Goal: Task Accomplishment & Management: Manage account settings

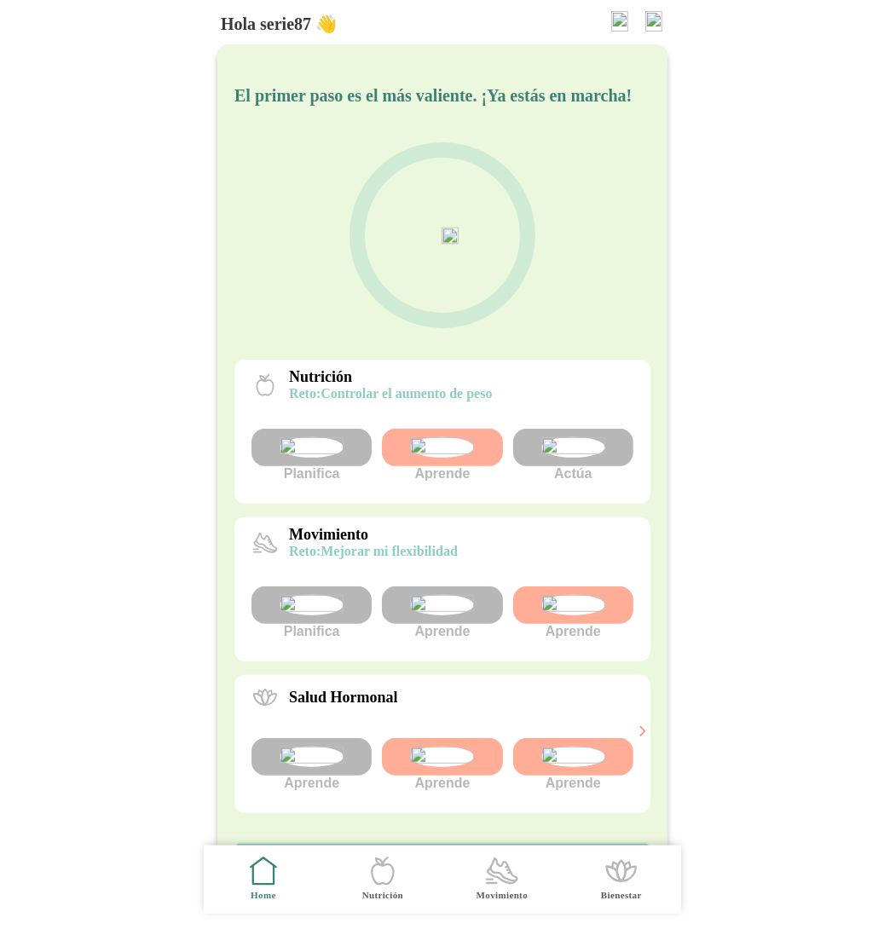
scroll to position [192, 0]
click at [651, 20] on img at bounding box center [653, 21] width 17 height 20
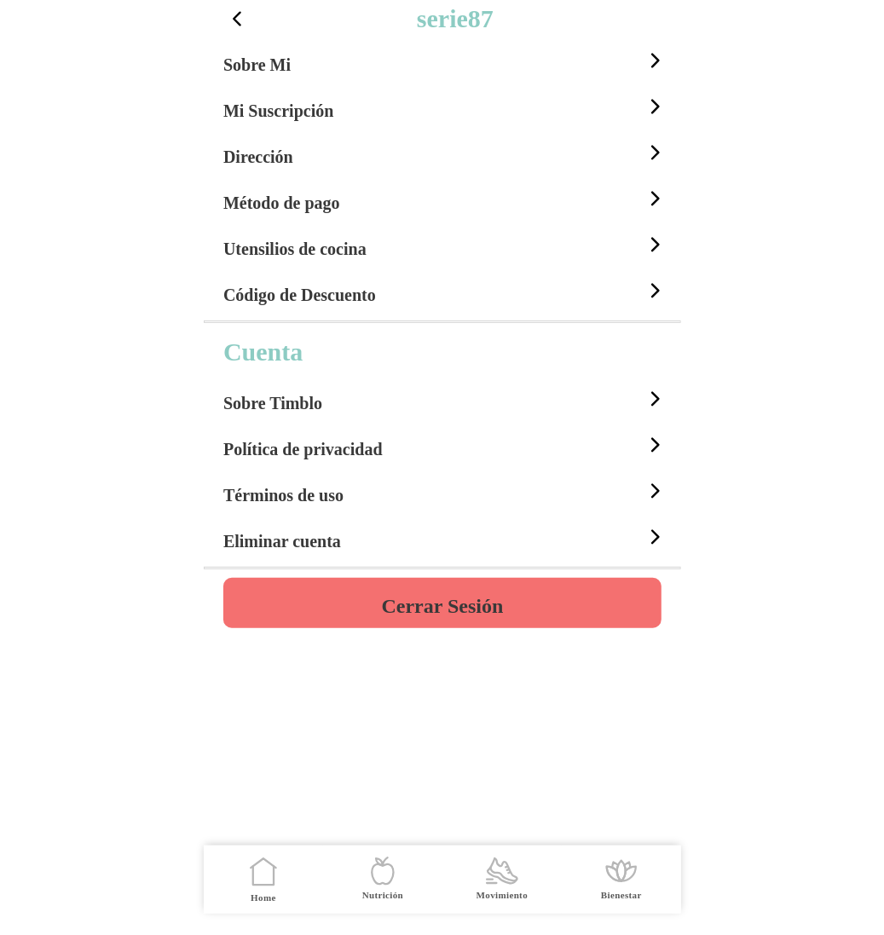
click at [433, 613] on h4 "Cerrar Sesión" at bounding box center [442, 606] width 122 height 20
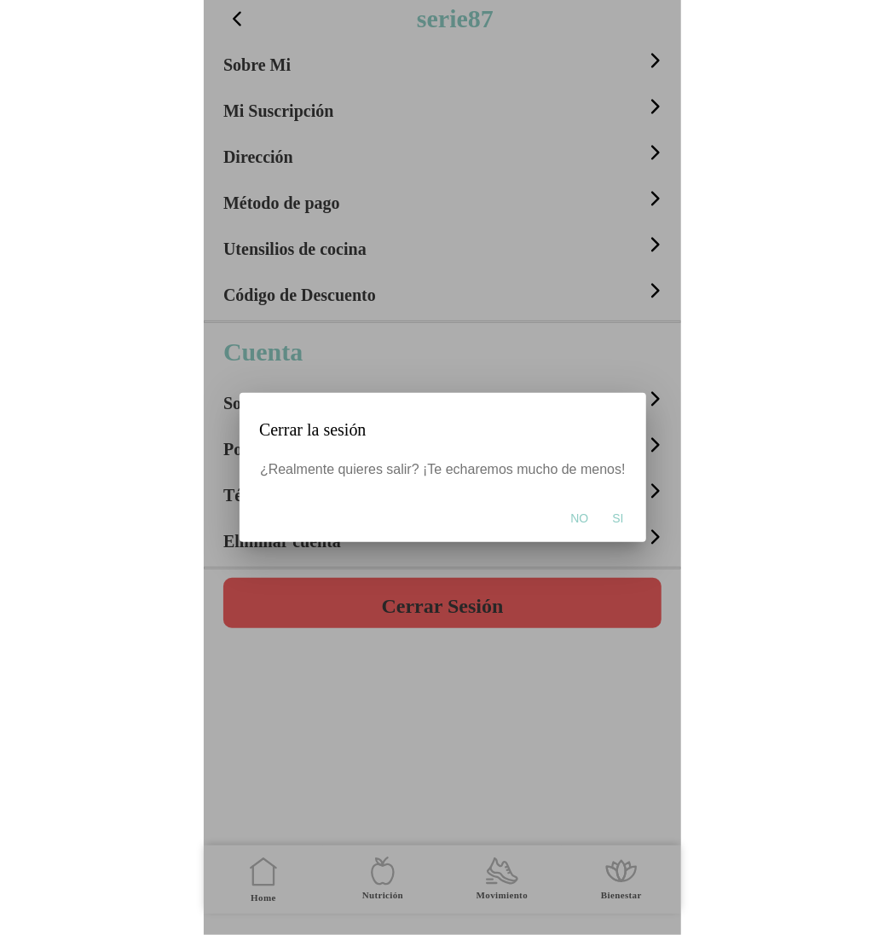
click at [621, 519] on button "Si" at bounding box center [618, 518] width 28 height 34
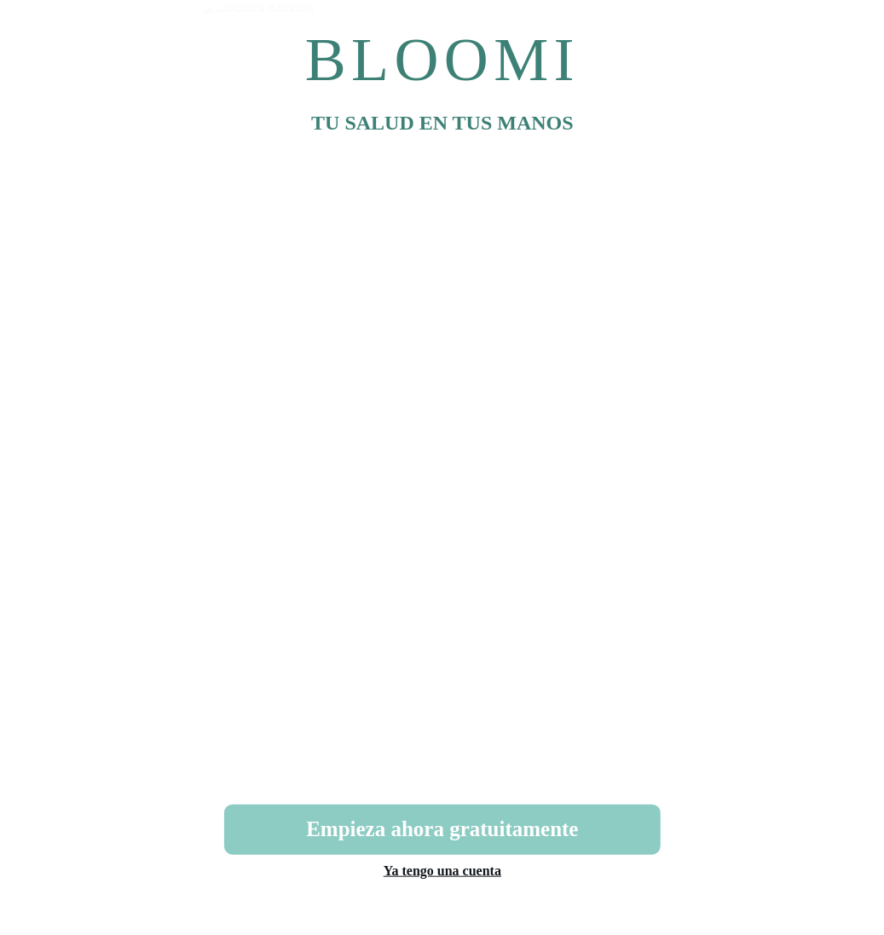
click at [441, 872] on link "Ya tengo una cuenta" at bounding box center [442, 871] width 118 height 14
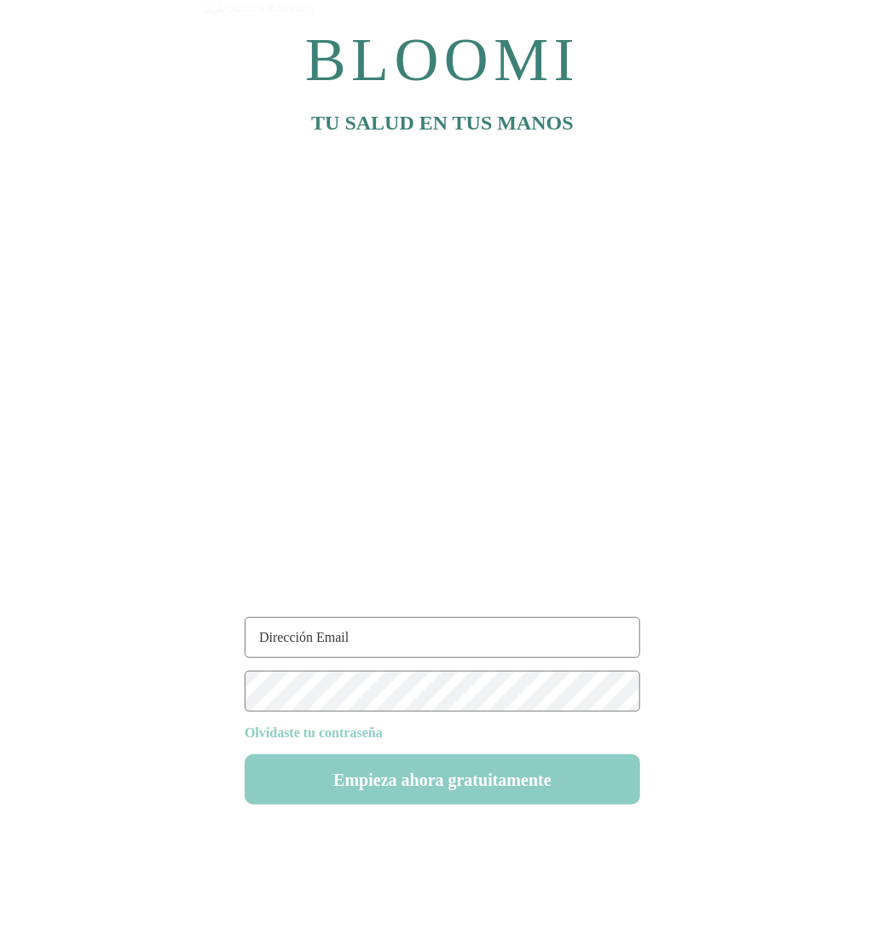
click at [326, 657] on input "text" at bounding box center [443, 637] width 396 height 41
paste input "serie88@test.com"
type input "serie88@test.com"
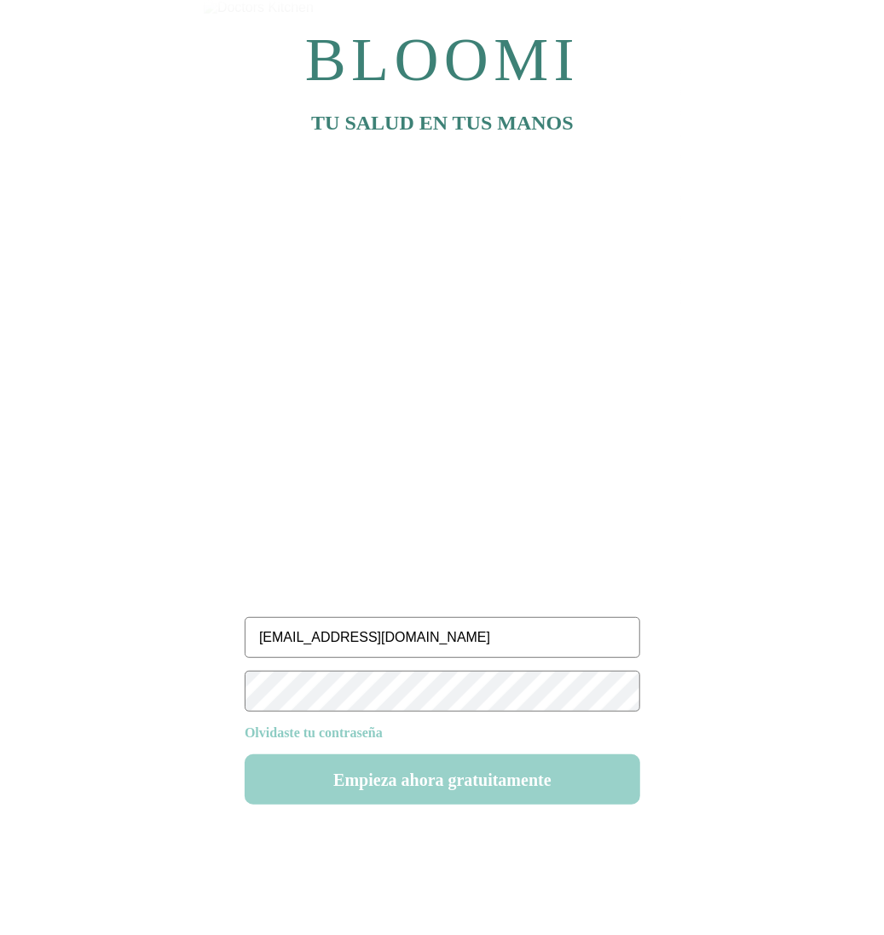
click at [448, 778] on button "Empieza ahora gratuitamente" at bounding box center [443, 780] width 396 height 50
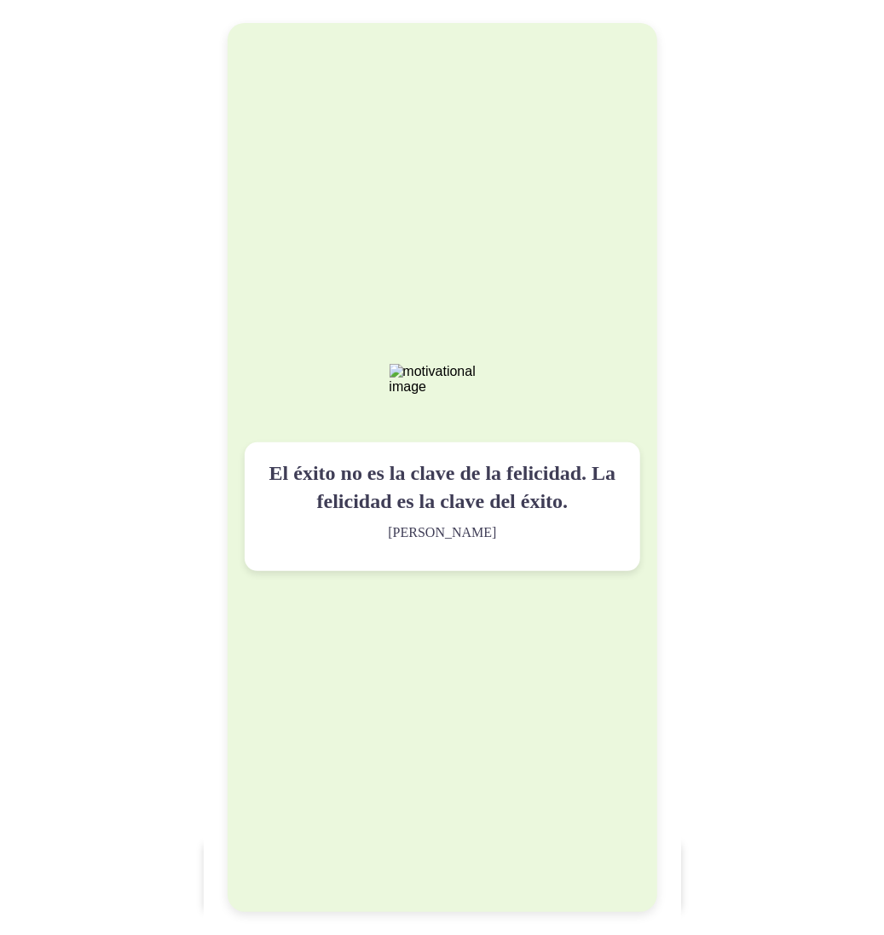
click at [483, 379] on img at bounding box center [442, 379] width 107 height 31
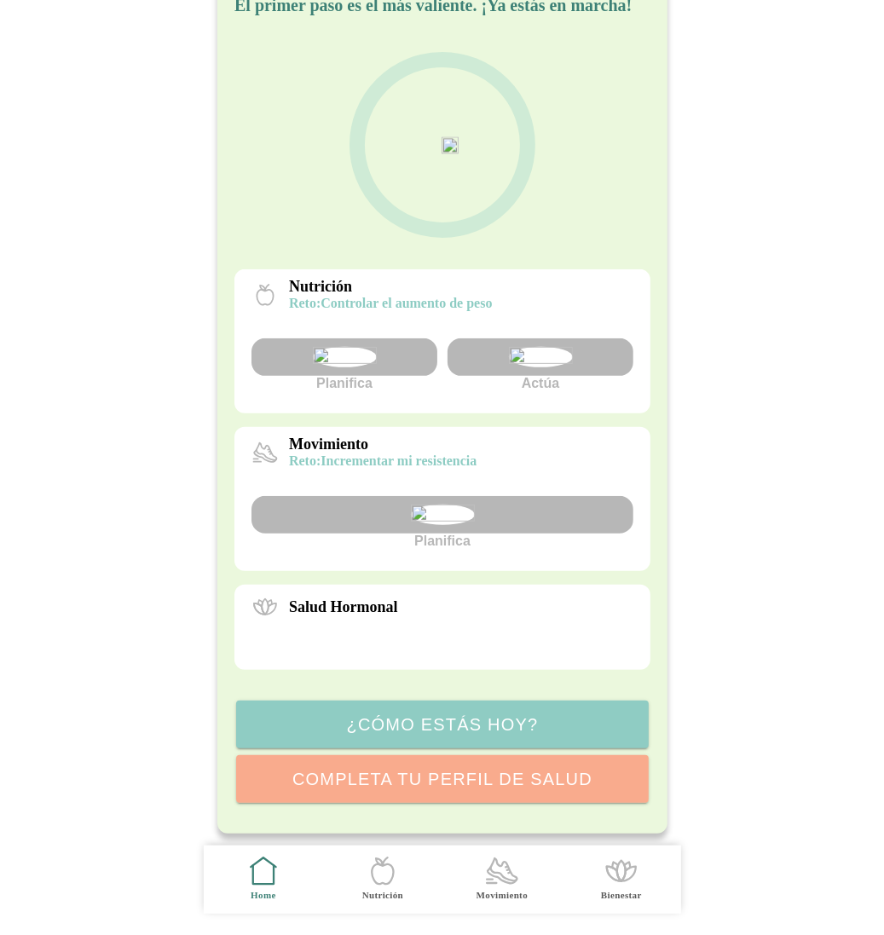
scroll to position [190, 0]
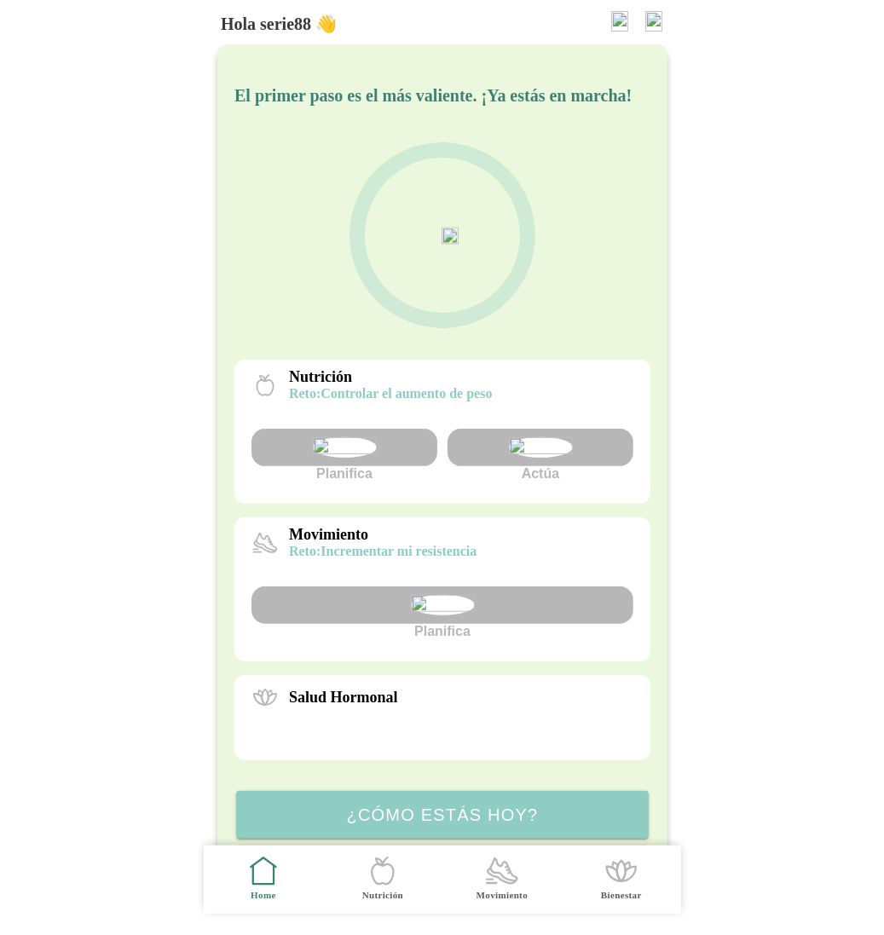
click at [654, 24] on img at bounding box center [653, 21] width 17 height 20
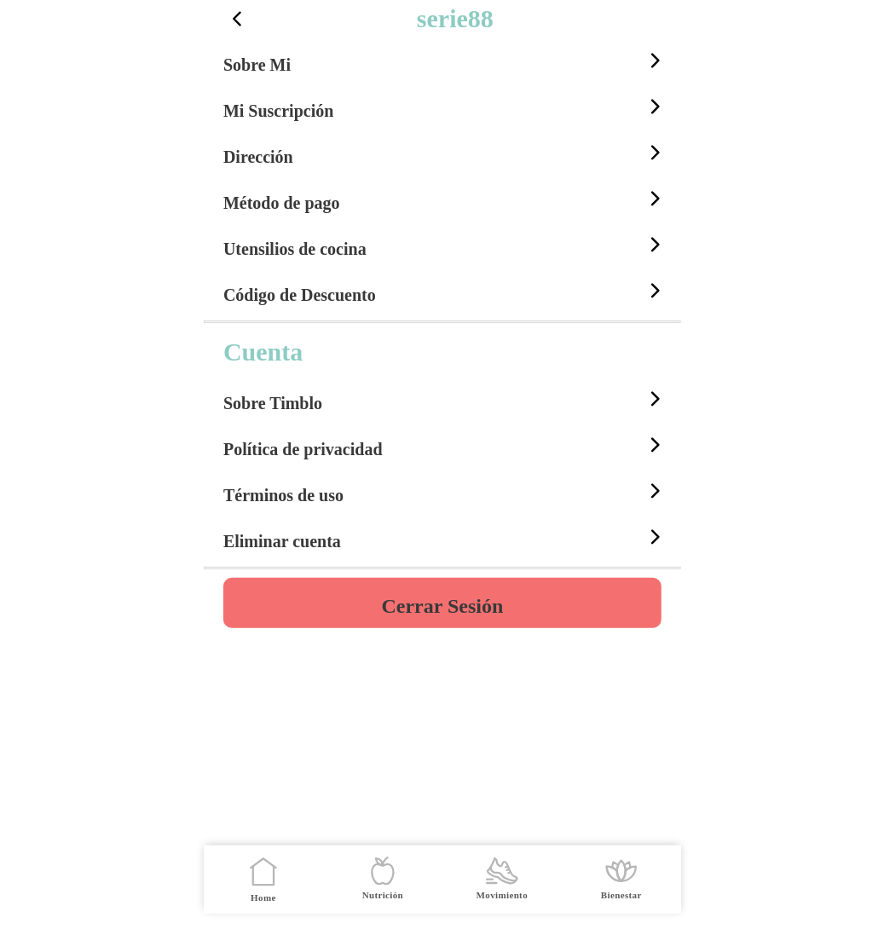
click at [437, 602] on h4 "Cerrar Sesión" at bounding box center [442, 606] width 122 height 20
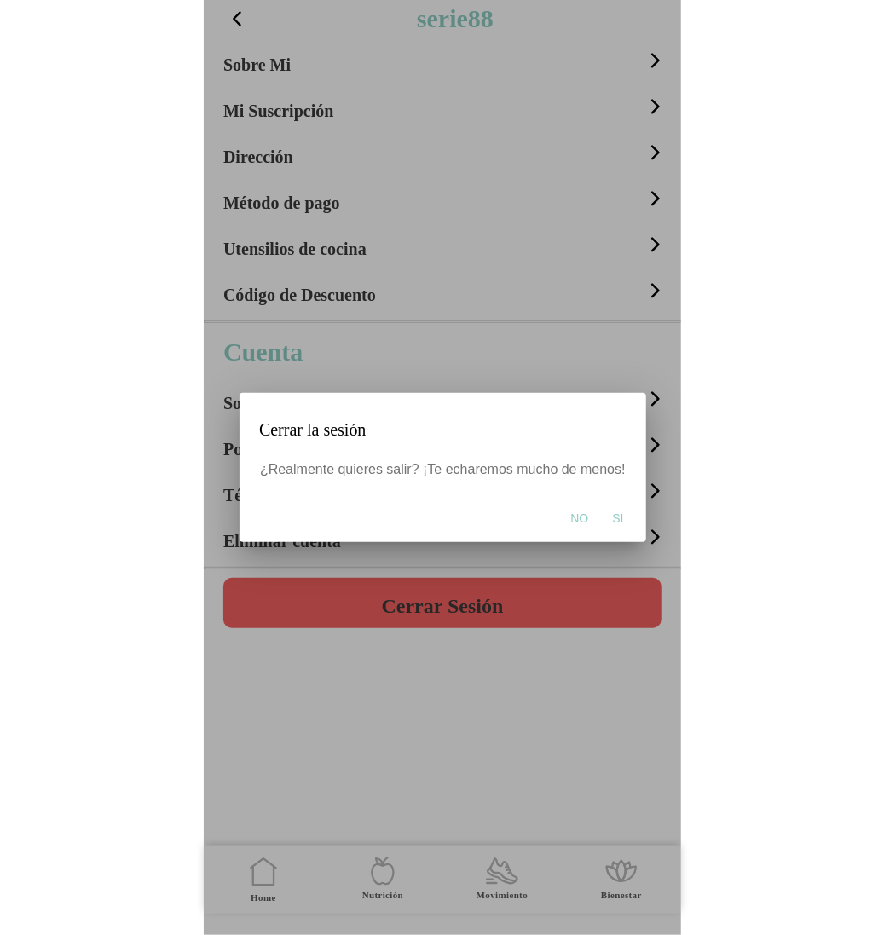
click at [612, 518] on span "Si" at bounding box center [617, 518] width 11 height 17
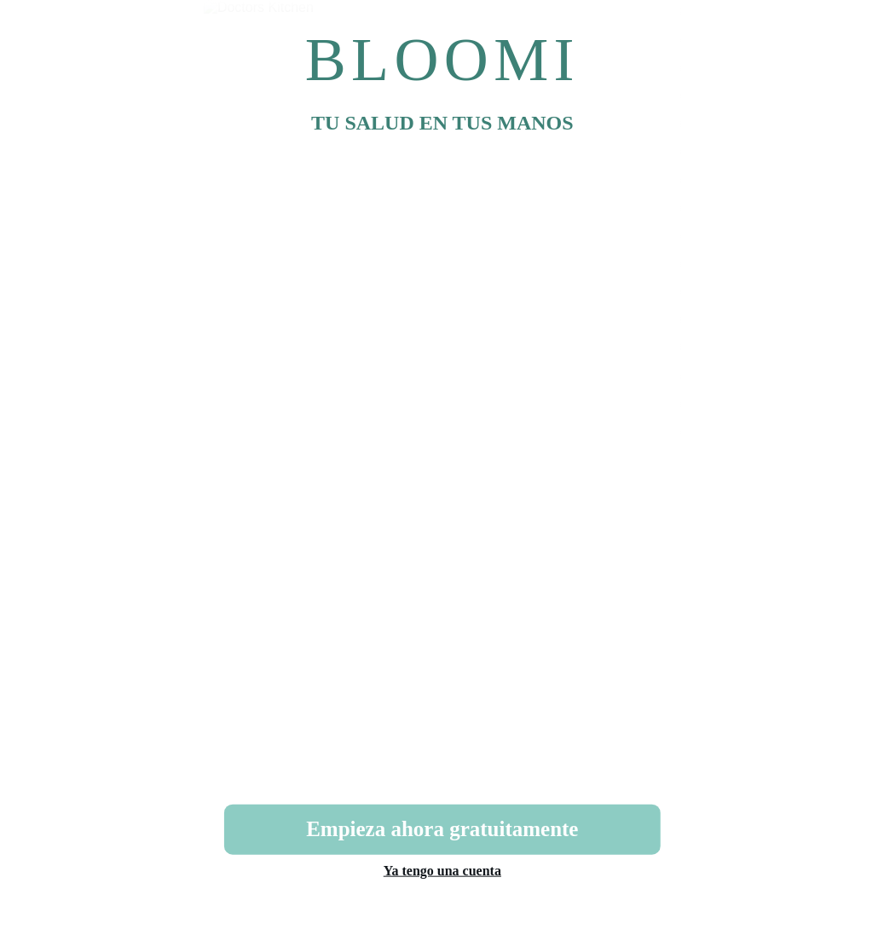
click at [434, 868] on link "Ya tengo una cuenta" at bounding box center [442, 871] width 118 height 14
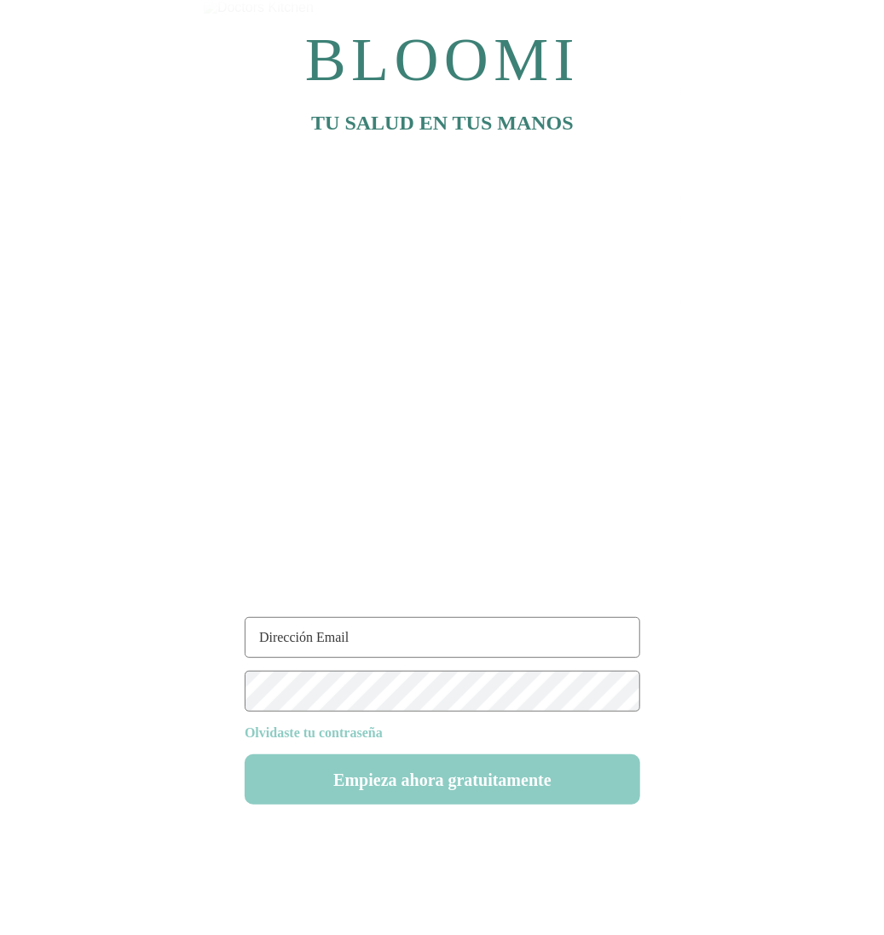
click at [397, 637] on input "text" at bounding box center [443, 637] width 396 height 41
click at [298, 639] on input "[EMAIL_ADDRESS][DOMAIN_NAME]" at bounding box center [443, 637] width 396 height 41
type input "[EMAIL_ADDRESS][DOMAIN_NAME]"
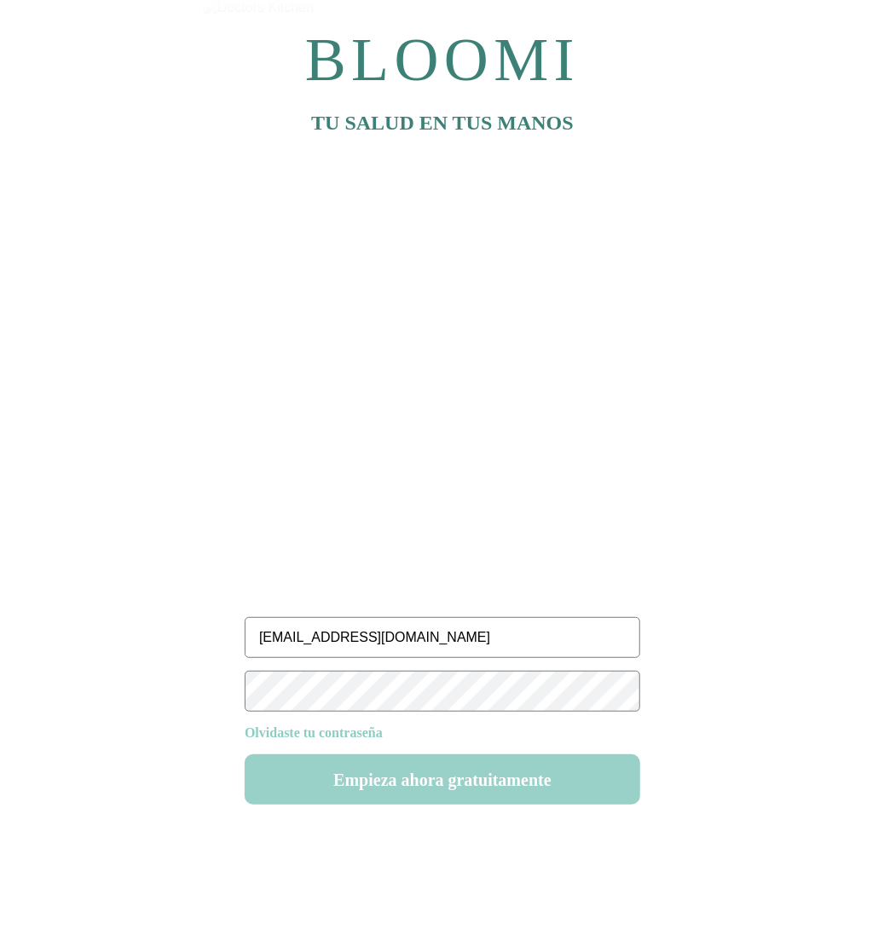
click at [440, 789] on button "Empieza ahora gratuitamente" at bounding box center [443, 780] width 396 height 50
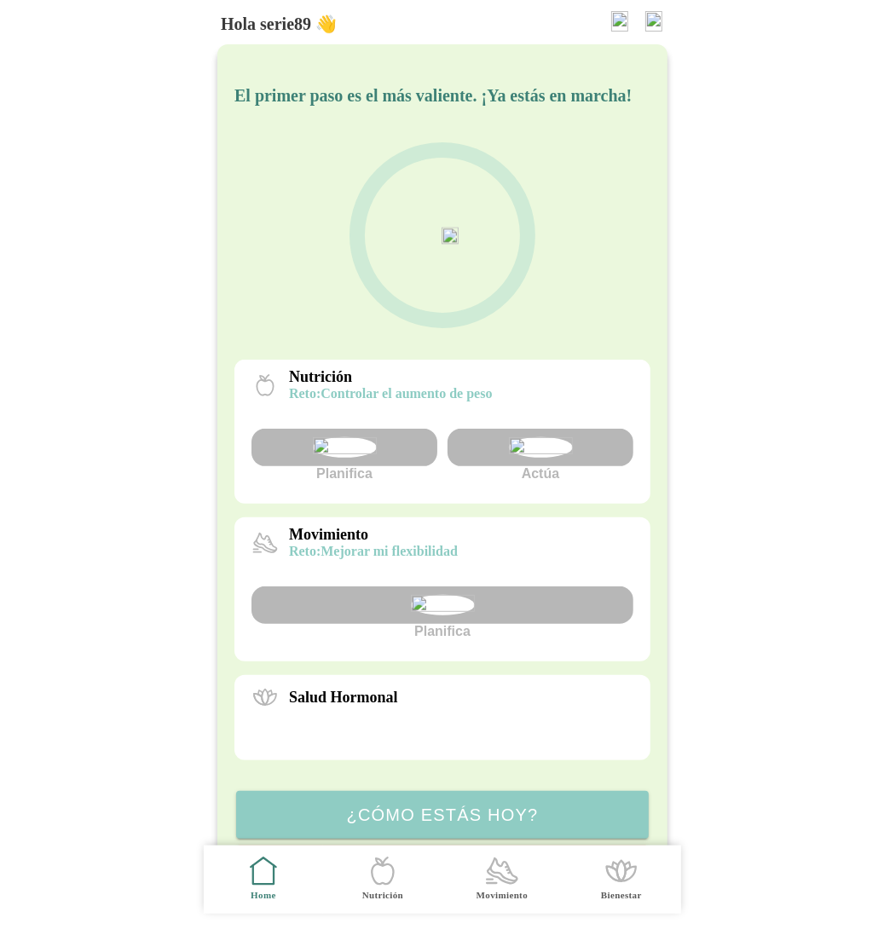
click at [647, 17] on img at bounding box center [653, 21] width 17 height 20
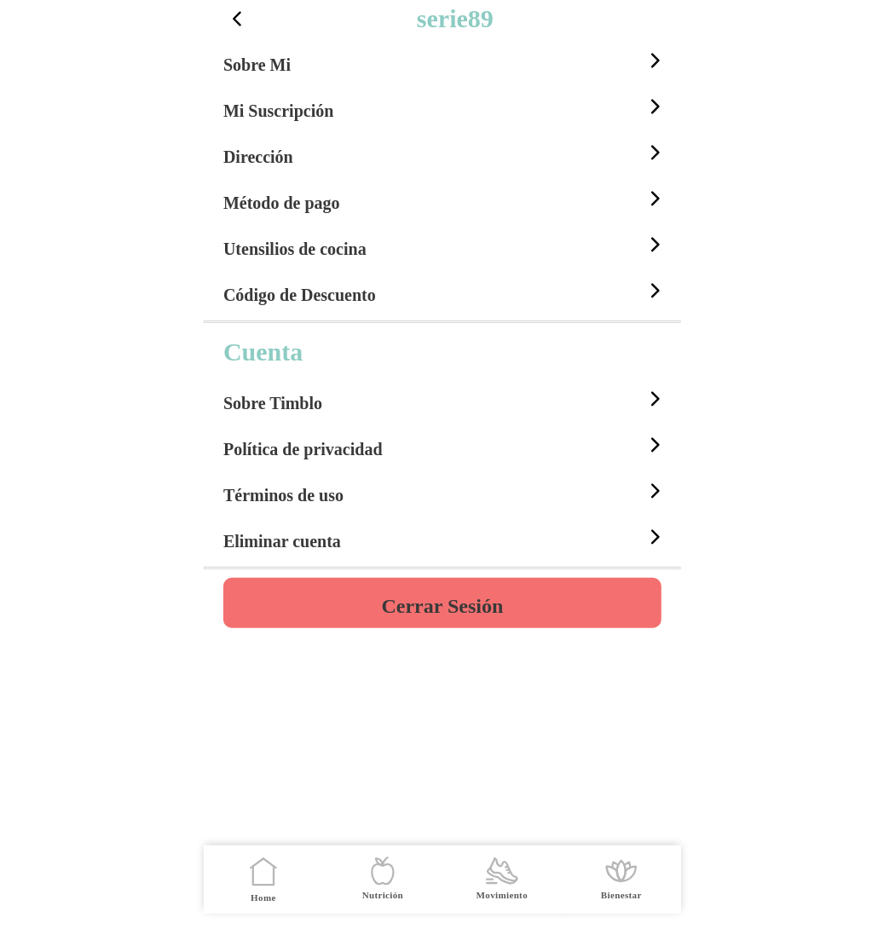
click at [443, 598] on h4 "Cerrar Sesión" at bounding box center [442, 606] width 122 height 20
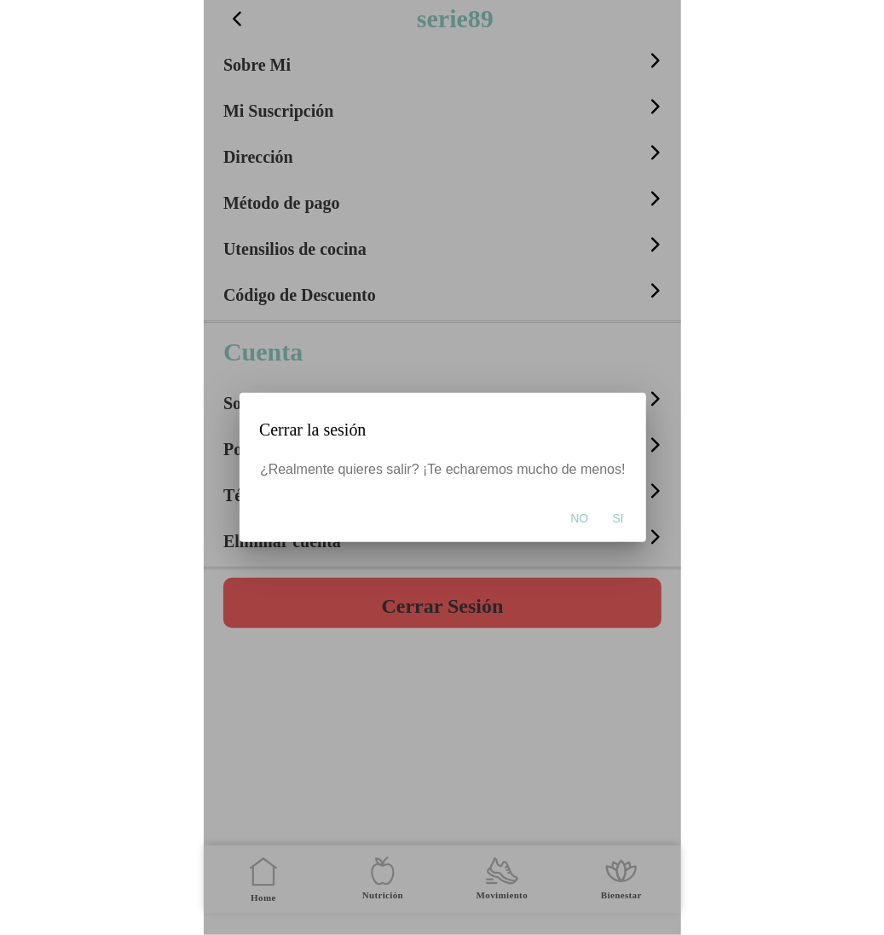
click at [625, 512] on button "Si" at bounding box center [618, 518] width 28 height 34
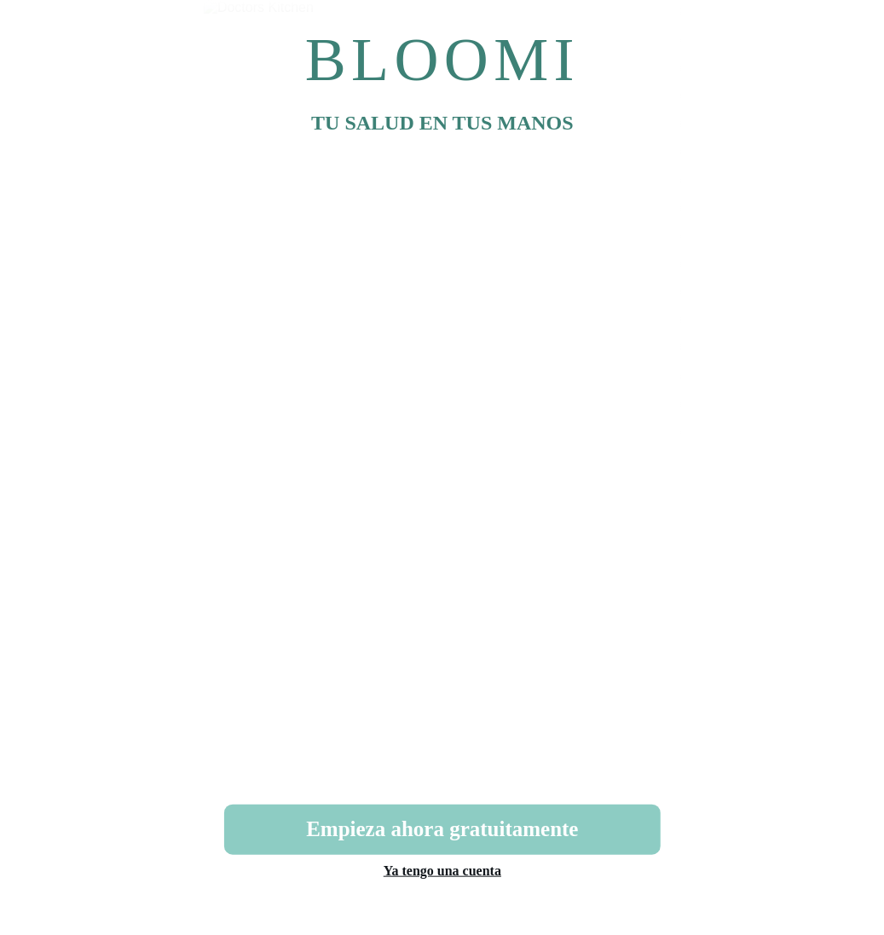
click at [477, 872] on link "Ya tengo una cuenta" at bounding box center [442, 871] width 118 height 14
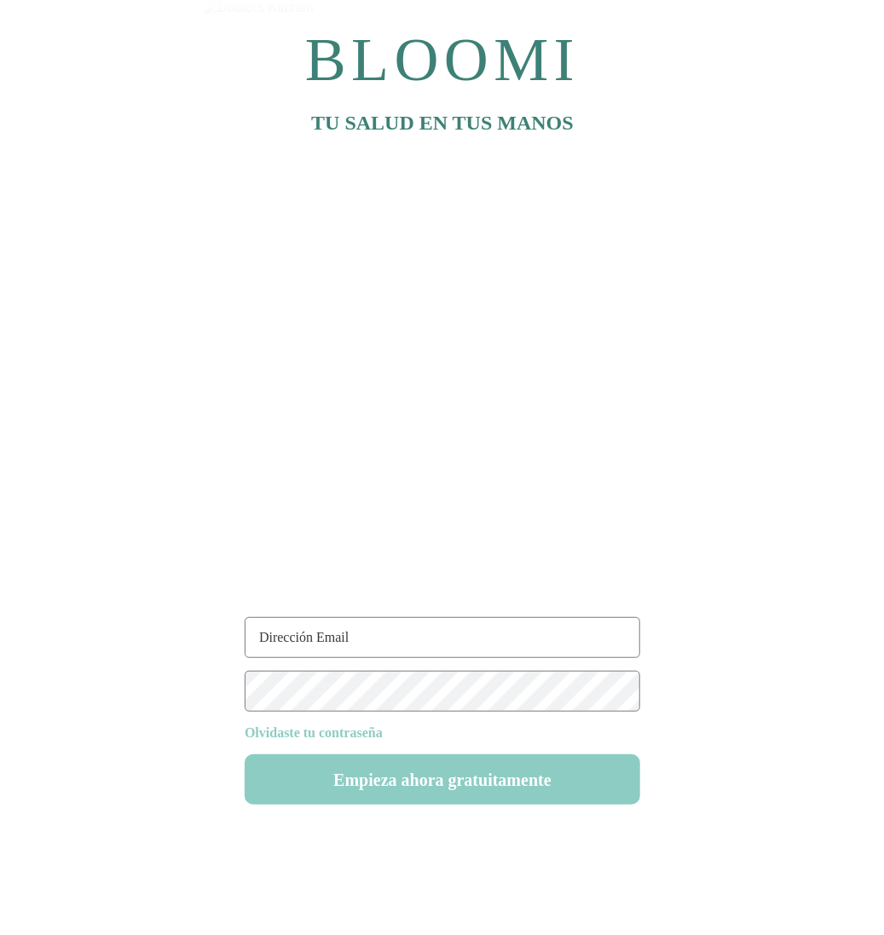
click at [388, 632] on input "text" at bounding box center [443, 637] width 396 height 41
type input "[EMAIL_ADDRESS][DOMAIN_NAME]"
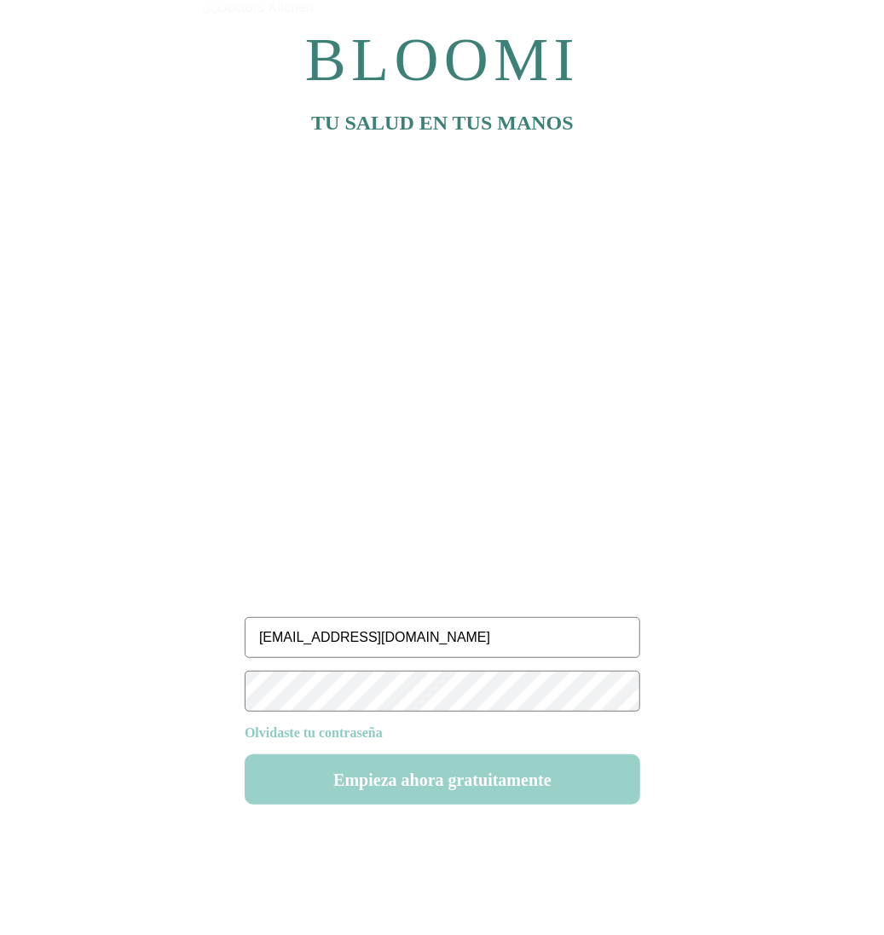
click at [506, 763] on button "Empieza ahora gratuitamente" at bounding box center [443, 780] width 396 height 50
